Goal: Connect with others: Connect with other users

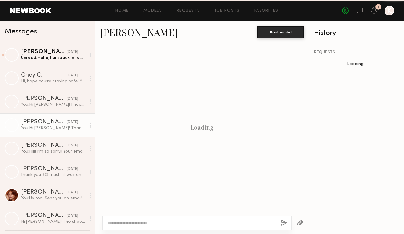
scroll to position [899, 0]
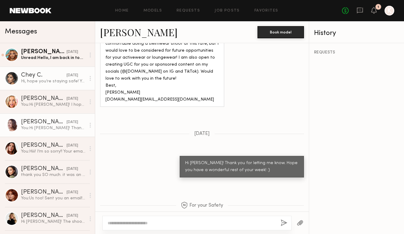
click at [58, 76] on div "Chey C." at bounding box center [44, 75] width 46 height 6
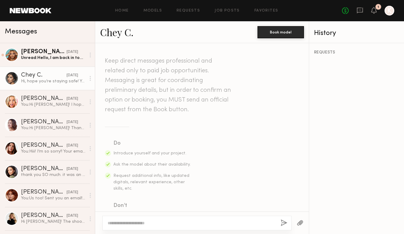
scroll to position [650, 0]
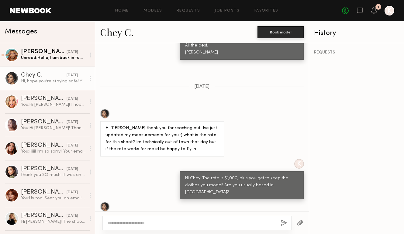
click at [114, 29] on link "Chey C." at bounding box center [116, 32] width 33 height 13
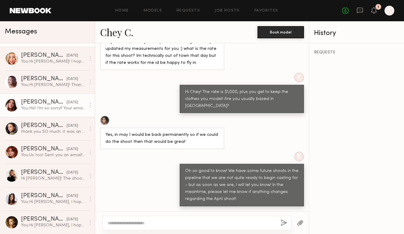
scroll to position [0, 0]
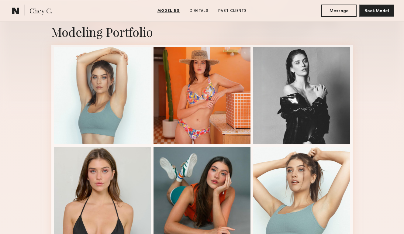
scroll to position [184, 0]
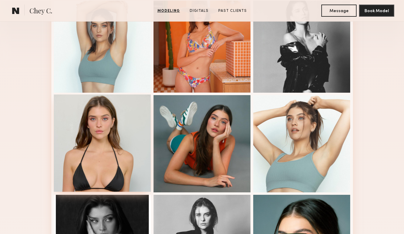
click at [96, 124] on div at bounding box center [102, 143] width 97 height 97
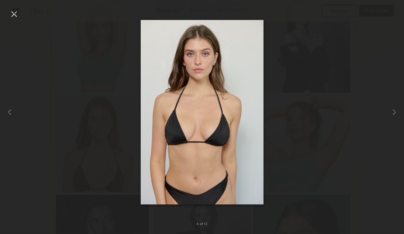
click at [117, 61] on div at bounding box center [202, 112] width 404 height 205
click at [12, 16] on div at bounding box center [14, 14] width 10 height 10
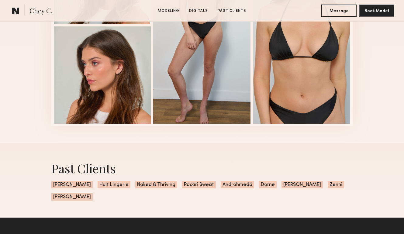
scroll to position [726, 0]
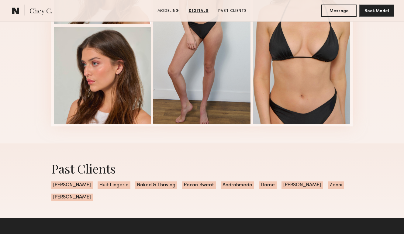
click at [202, 9] on link "Digitals" at bounding box center [198, 10] width 25 height 5
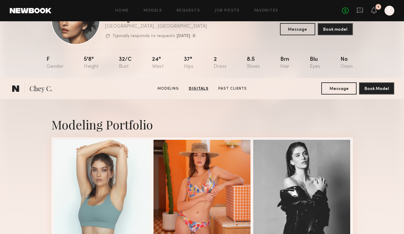
scroll to position [0, 0]
